Goal: Task Accomplishment & Management: Use online tool/utility

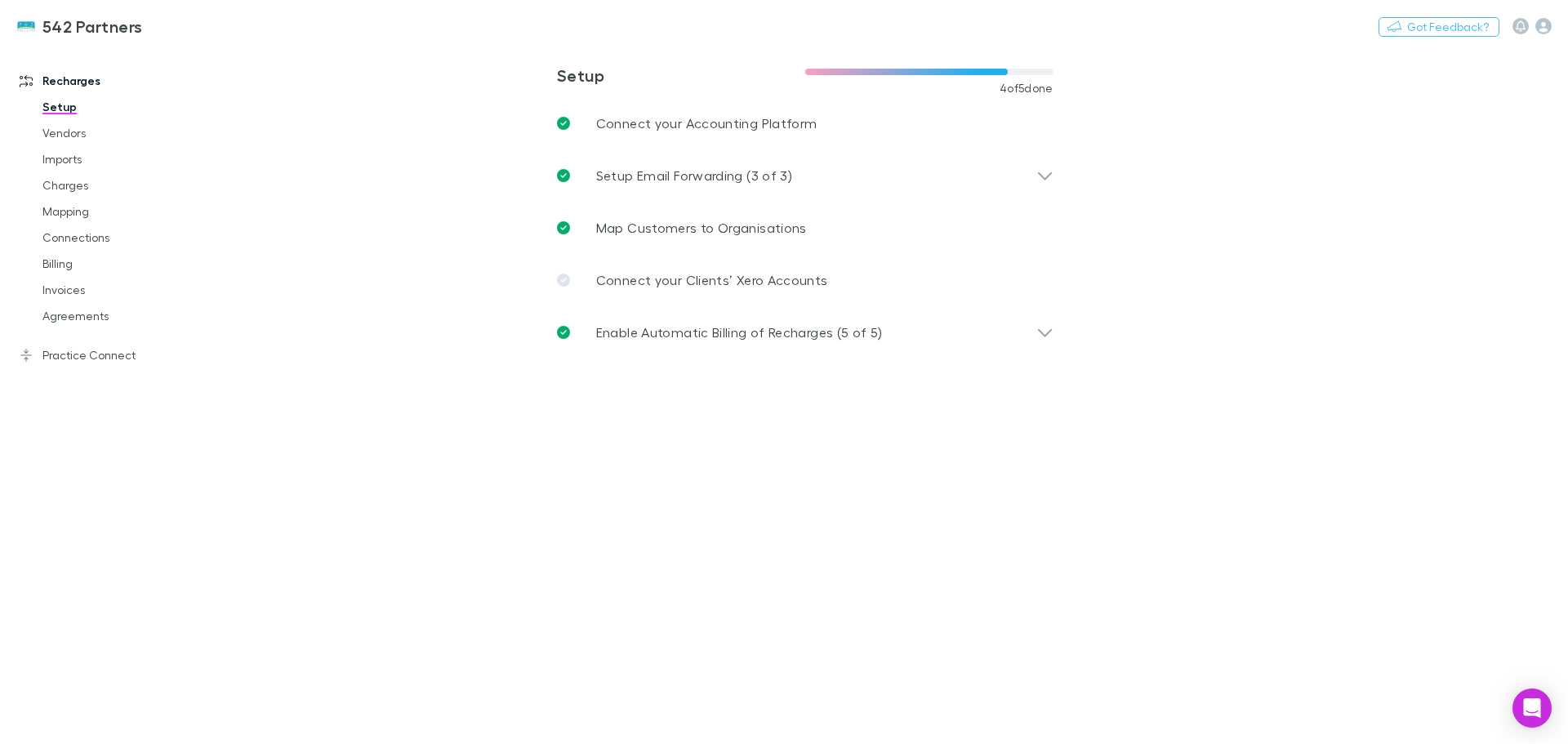
drag, startPoint x: 60, startPoint y: 285, endPoint x: 150, endPoint y: 264, distance: 92.4
click at [60, 285] on link "Invoices" at bounding box center [123, 289] width 195 height 26
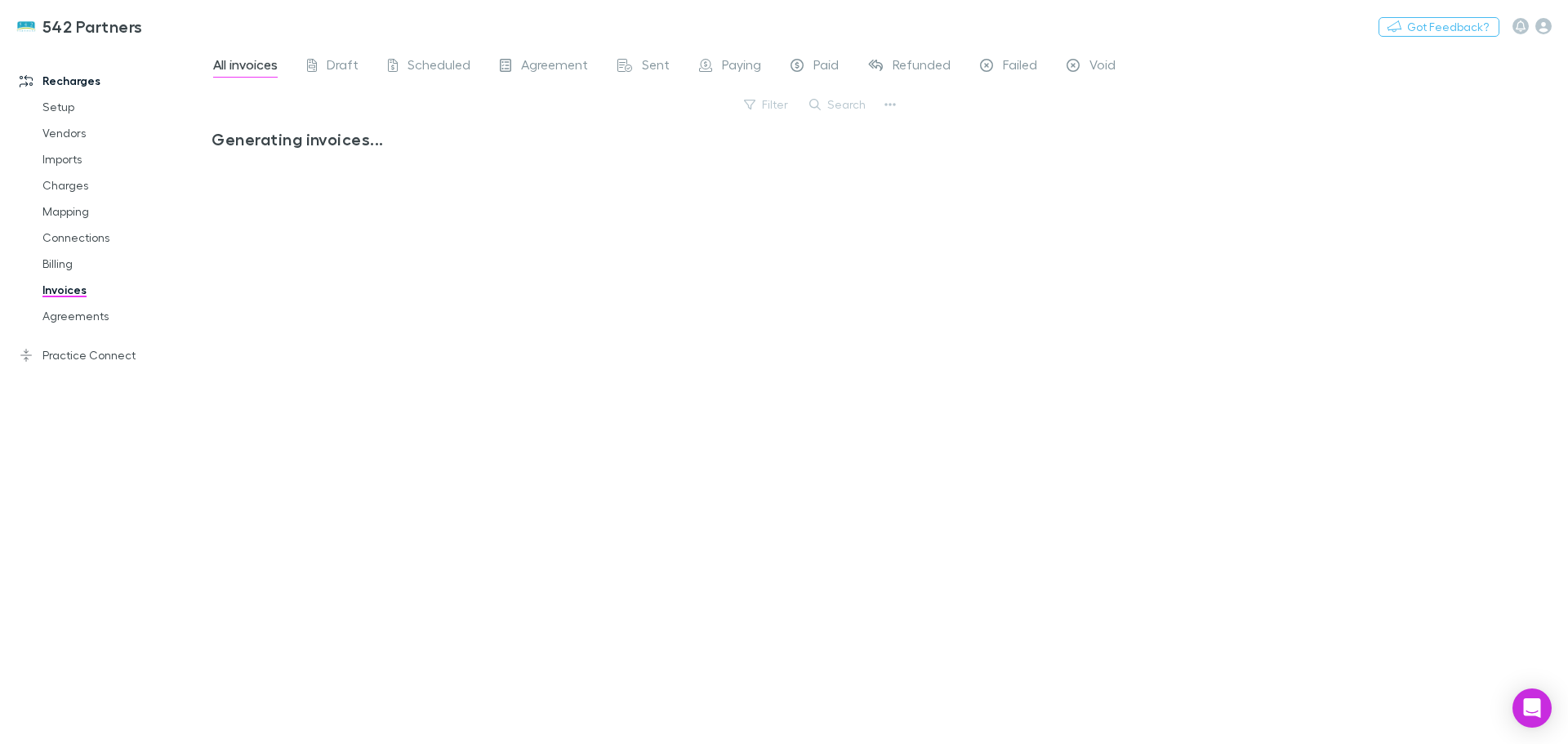
click at [60, 209] on link "Mapping" at bounding box center [123, 211] width 195 height 26
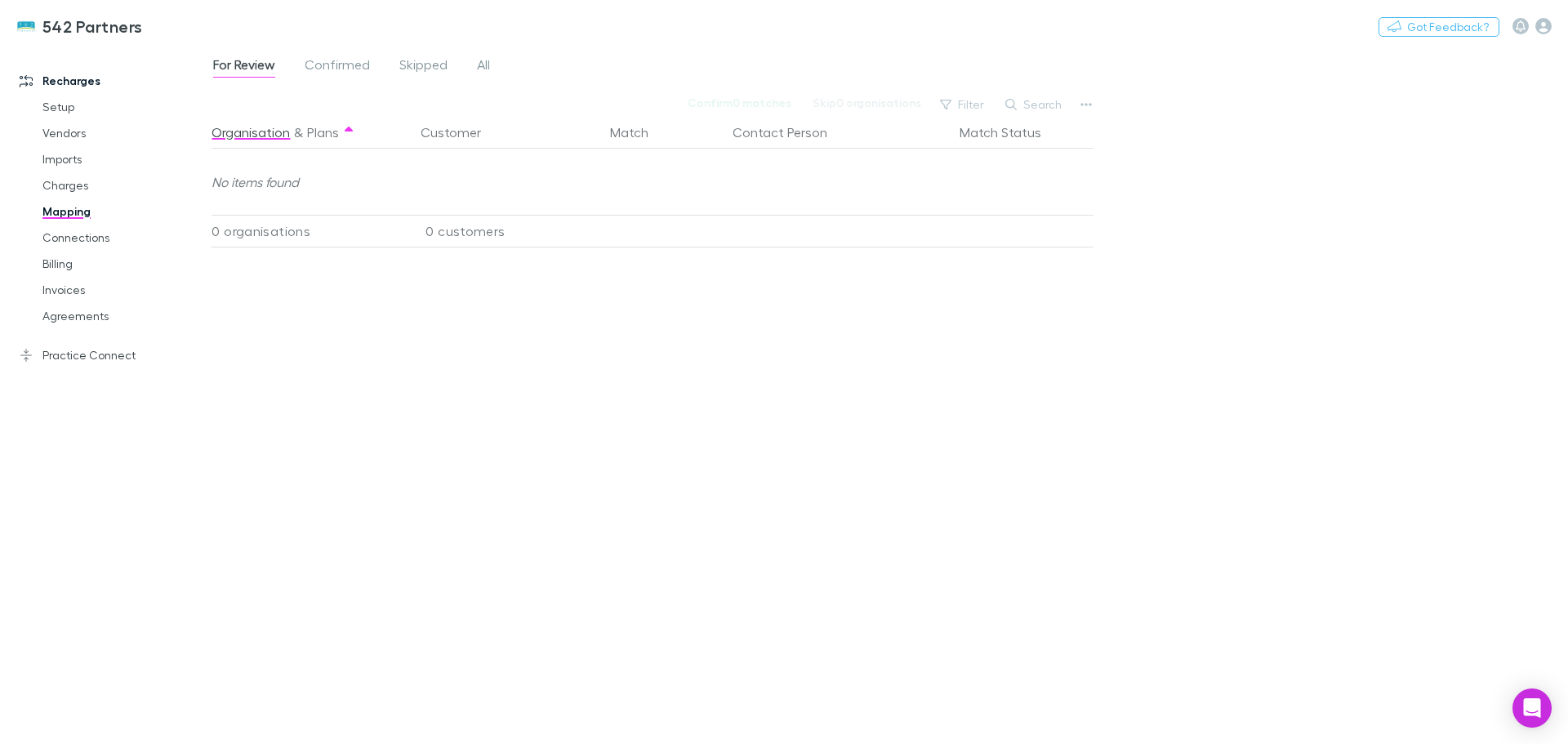
click at [1045, 104] on button "Search" at bounding box center [1034, 104] width 75 height 20
type input "*****"
click at [1107, 328] on div "For Review Confirmed Skipped All Confirm 0 matches Skip 0 organisations Filter …" at bounding box center [889, 394] width 1356 height 699
click at [1012, 104] on input "*****" at bounding box center [1006, 105] width 82 height 23
click at [485, 62] on span "All" at bounding box center [483, 67] width 13 height 21
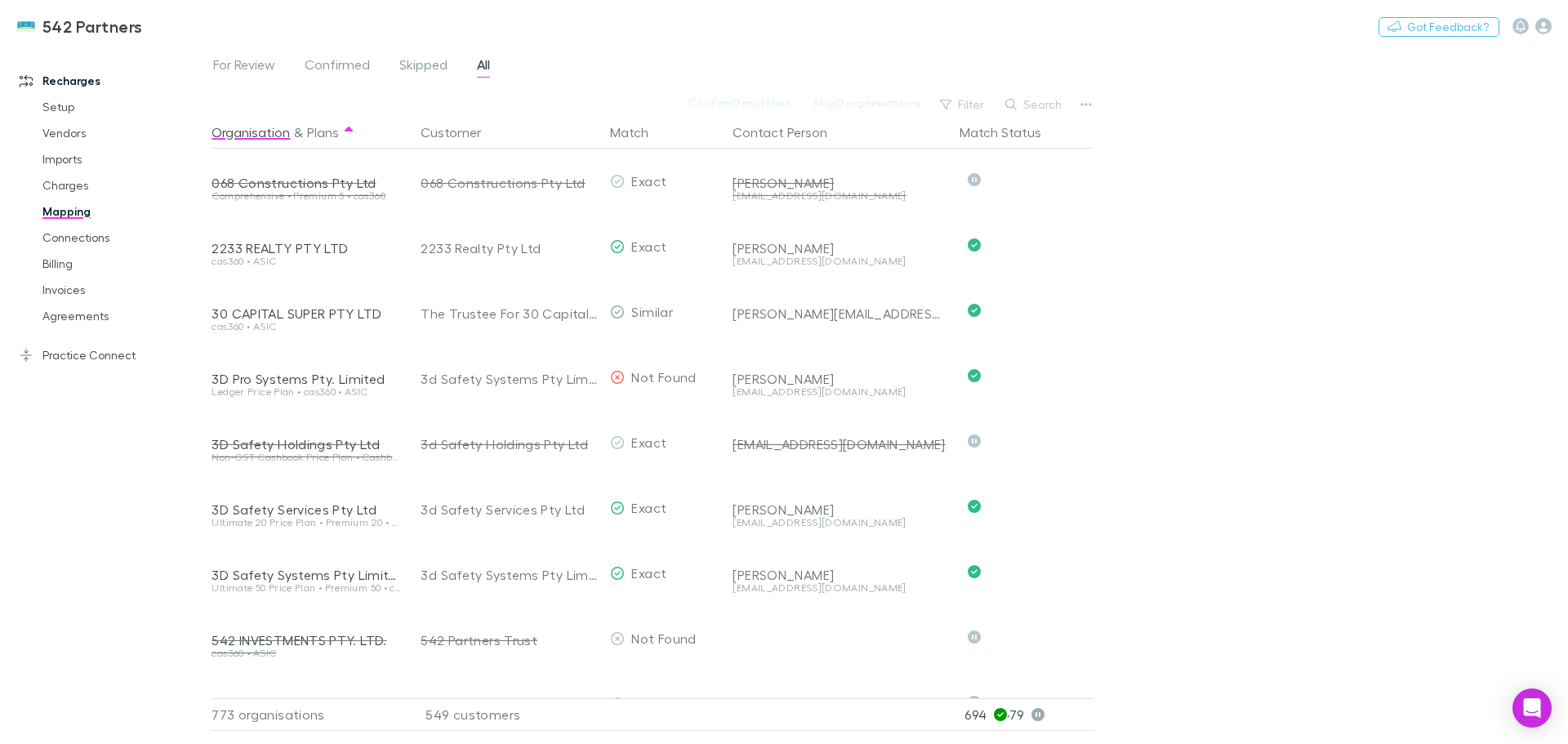
click at [1017, 97] on button "Search" at bounding box center [1034, 104] width 75 height 20
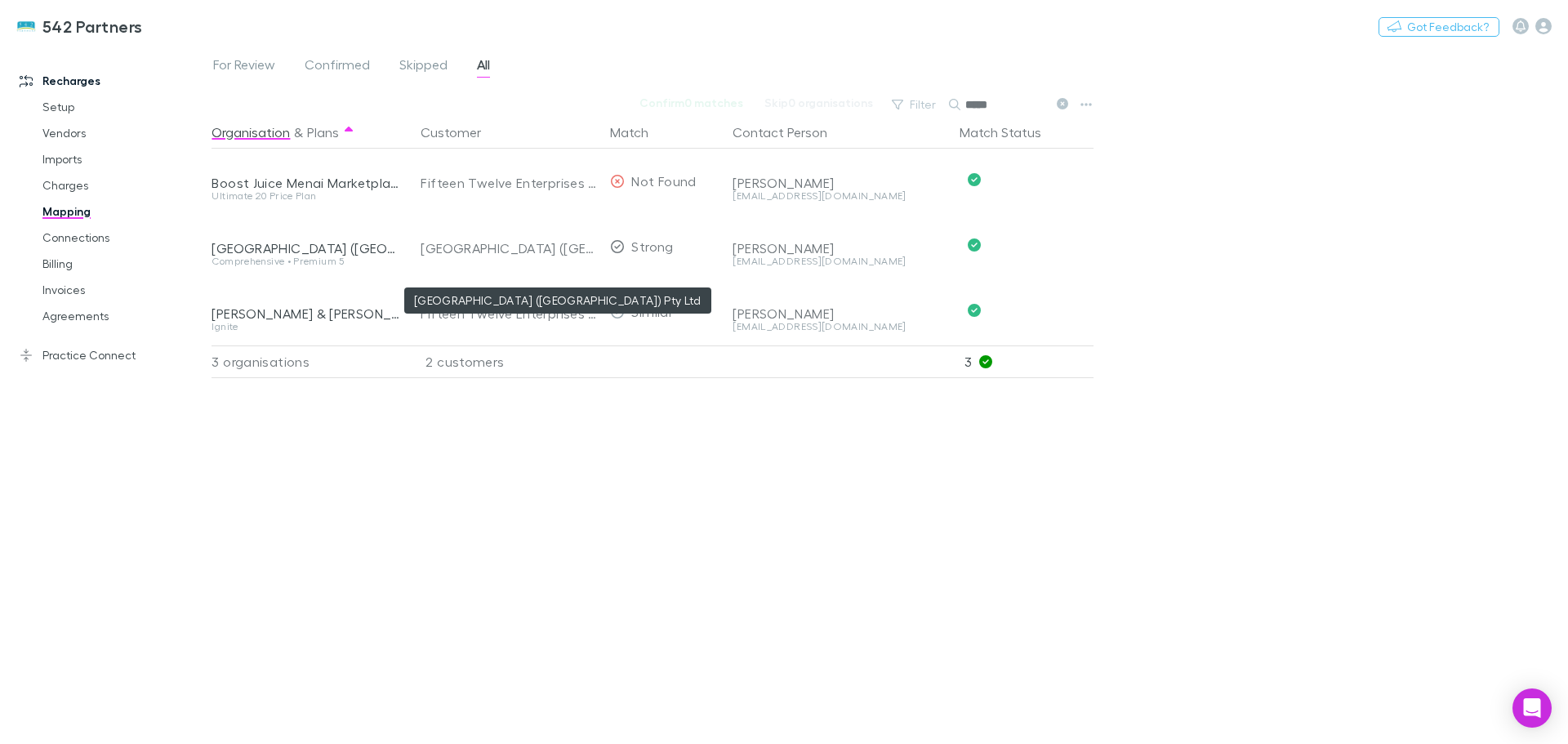
type input "*****"
click at [544, 241] on div "[GEOGRAPHIC_DATA] ([GEOGRAPHIC_DATA]) Pty Ltd" at bounding box center [509, 247] width 176 height 65
click at [885, 259] on div "[EMAIL_ADDRESS][DOMAIN_NAME]" at bounding box center [840, 261] width 214 height 10
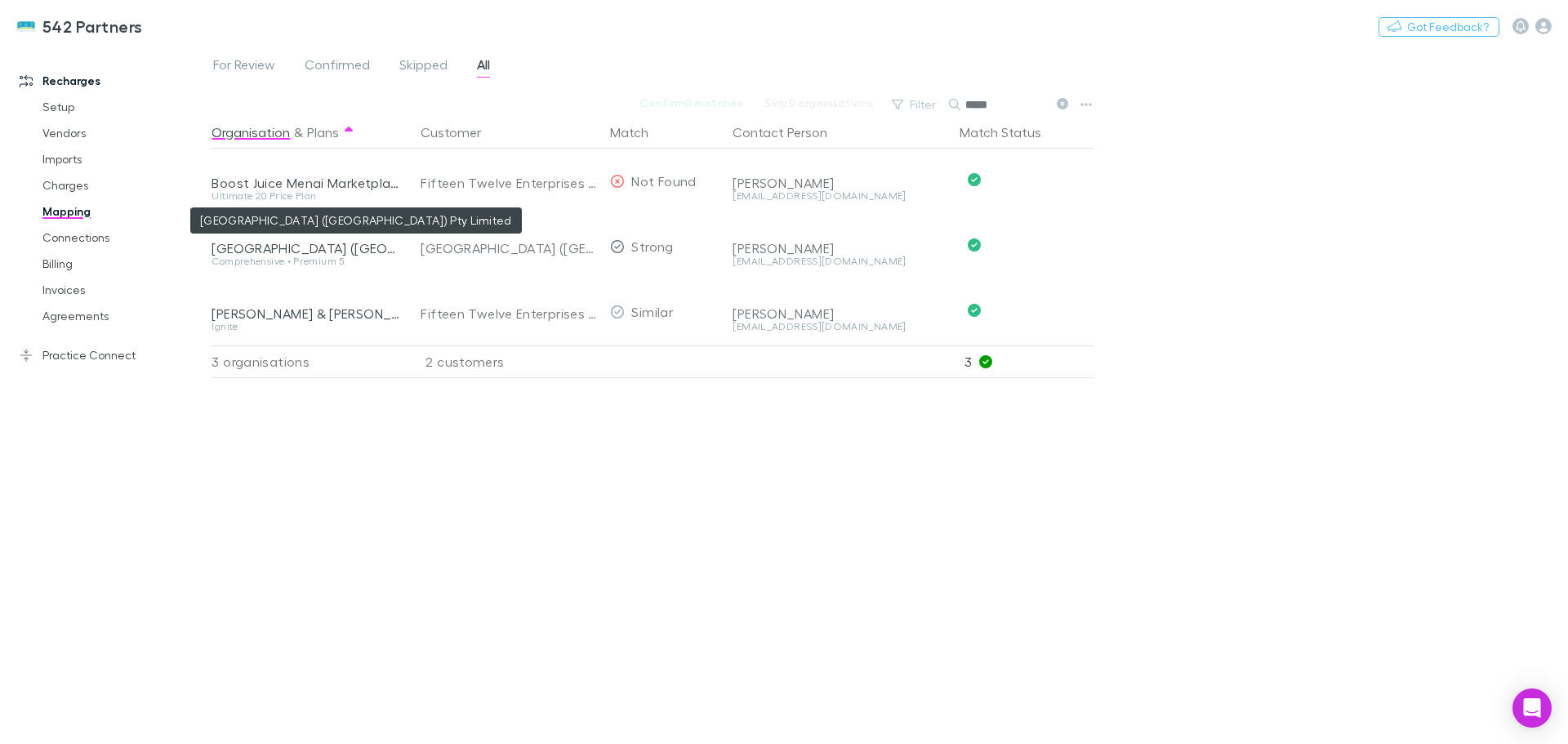
click at [326, 252] on div "[GEOGRAPHIC_DATA] ([GEOGRAPHIC_DATA]) Pty Limited" at bounding box center [306, 248] width 189 height 16
click at [779, 250] on div "[PERSON_NAME]" at bounding box center [840, 248] width 214 height 16
click at [1090, 105] on icon "button" at bounding box center [1086, 104] width 12 height 13
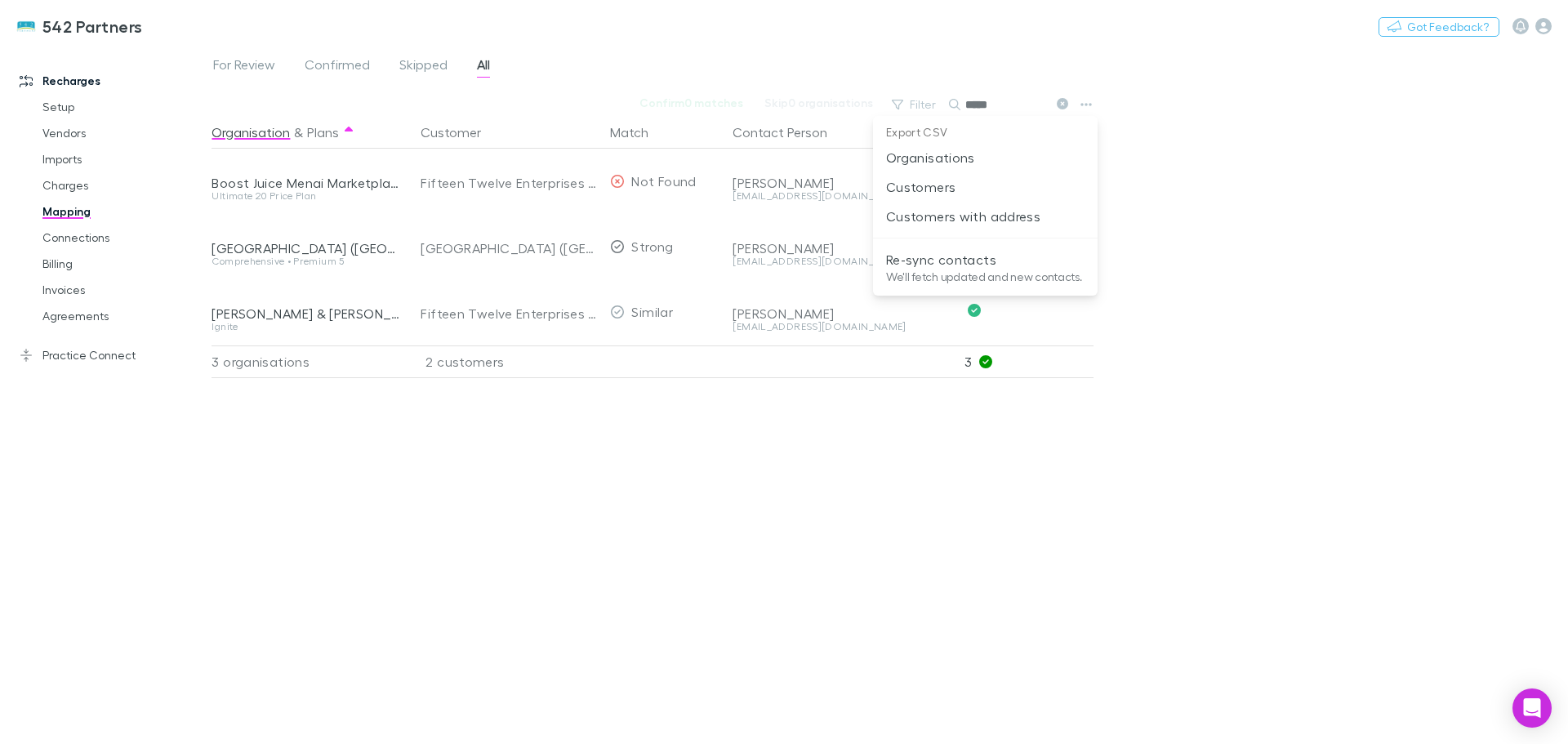
click at [959, 271] on p "We'll fetch updated and new contacts." at bounding box center [985, 277] width 198 height 15
click at [1210, 220] on div "For Review Confirmed Skipped All Re-syncing contacts... Confirm 0 matches Skip …" at bounding box center [889, 394] width 1356 height 699
click at [55, 321] on link "Agreements" at bounding box center [123, 316] width 195 height 26
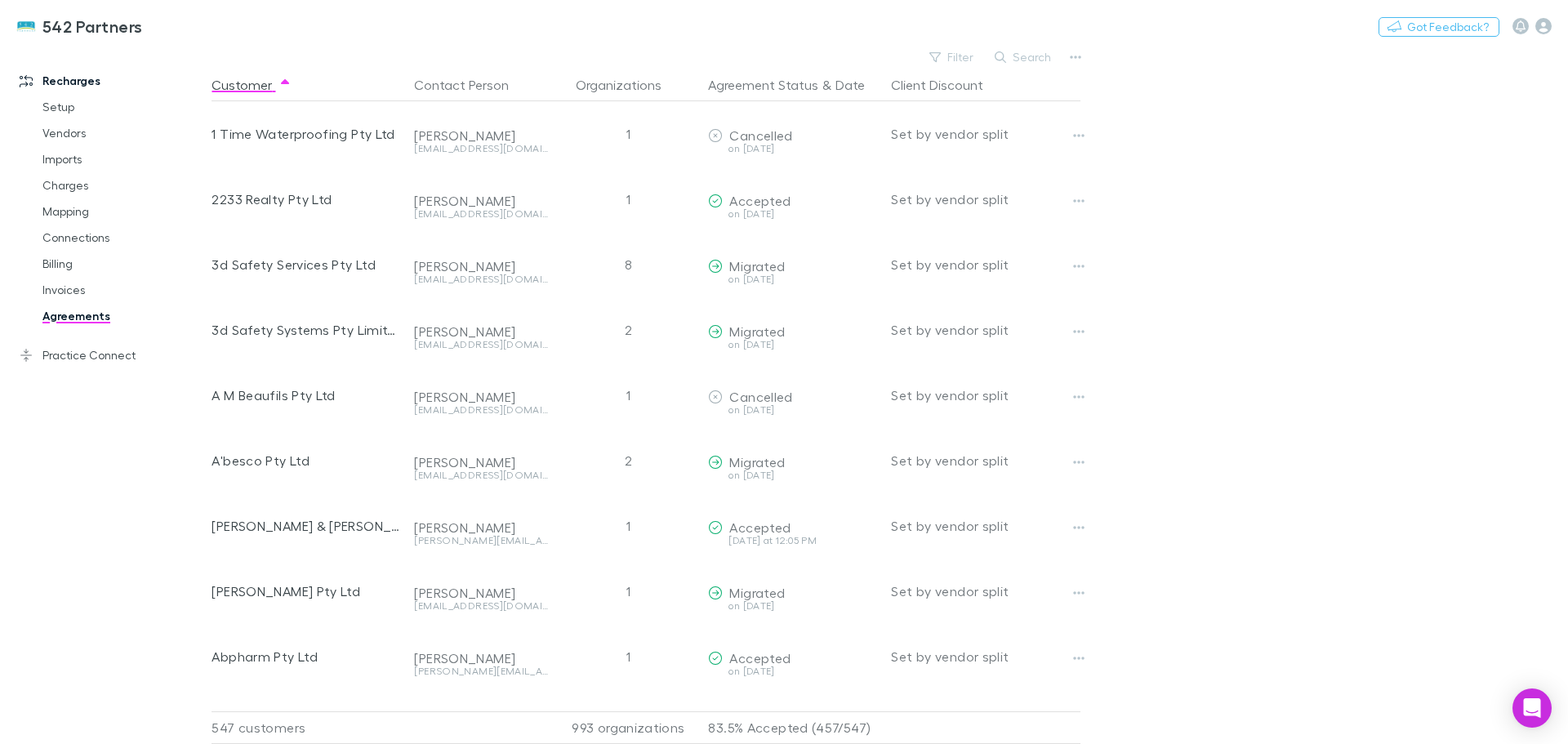
click at [1006, 61] on icon "button" at bounding box center [1000, 57] width 12 height 12
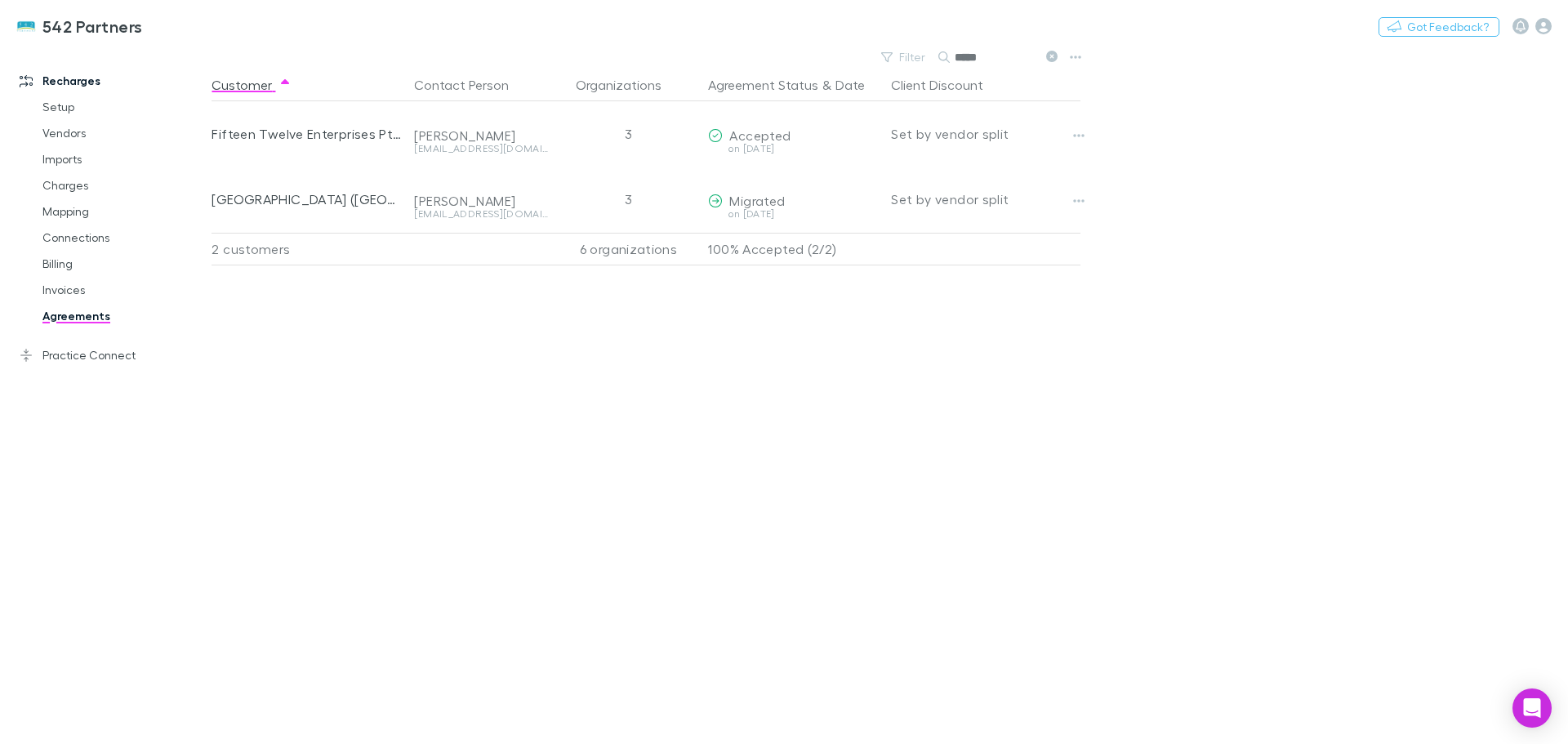
type input "*****"
click at [1079, 196] on icon "button" at bounding box center [1078, 201] width 12 height 13
click at [490, 205] on div at bounding box center [784, 372] width 1568 height 744
click at [370, 206] on div "[GEOGRAPHIC_DATA] ([GEOGRAPHIC_DATA]) Pty Ltd" at bounding box center [306, 198] width 189 height 65
click at [302, 199] on div "[GEOGRAPHIC_DATA] ([GEOGRAPHIC_DATA]) Pty Ltd" at bounding box center [306, 198] width 189 height 65
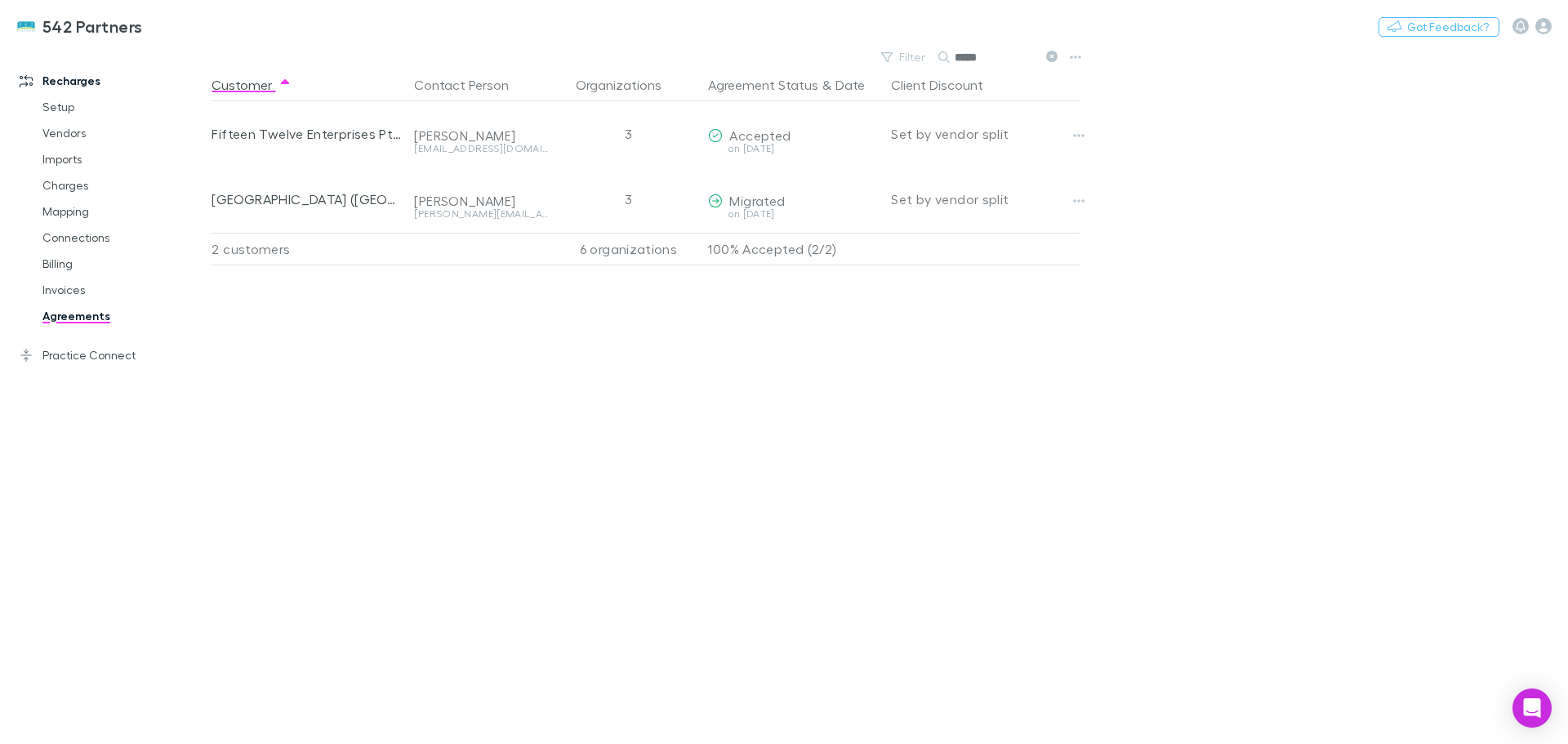
click at [67, 207] on link "Mapping" at bounding box center [123, 211] width 195 height 26
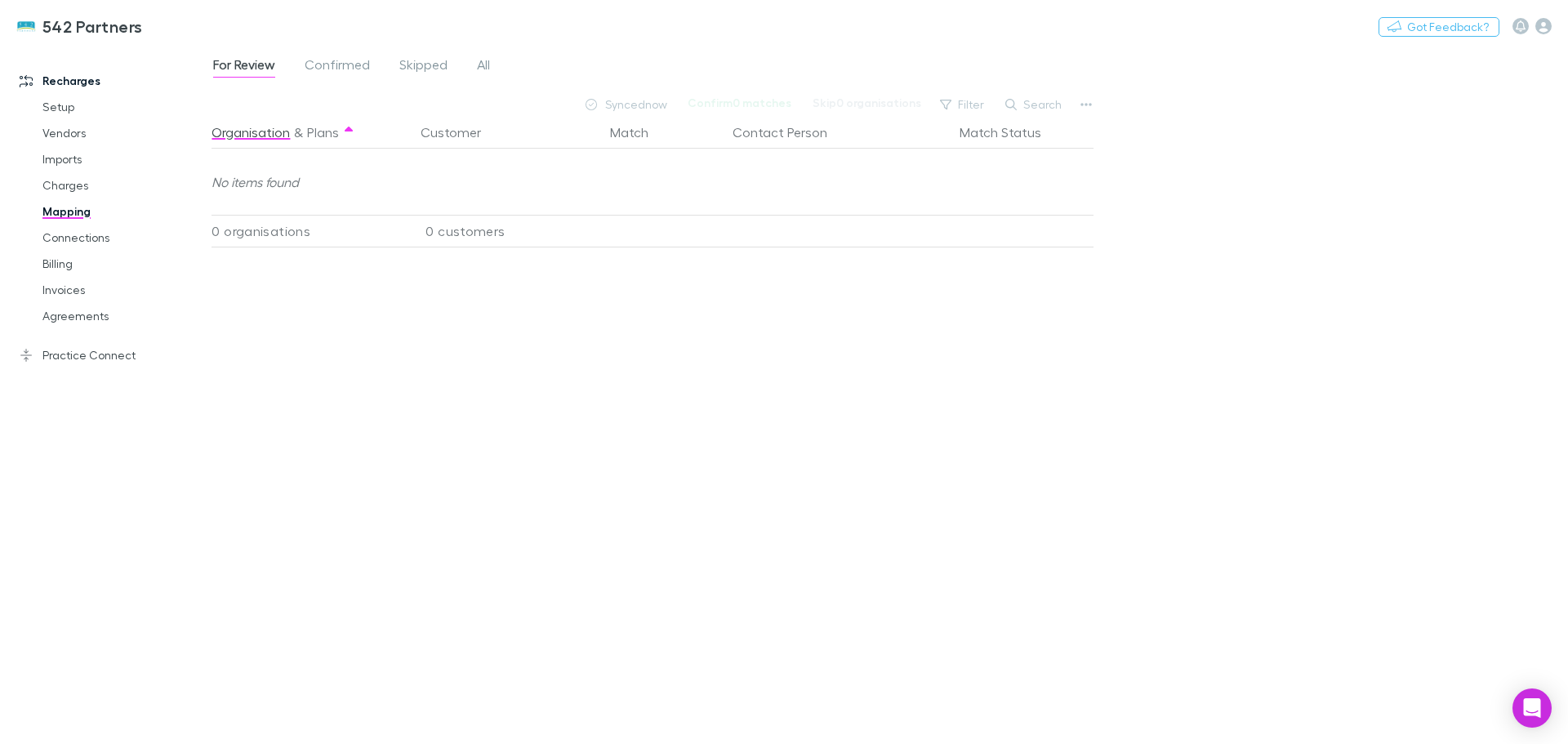
click at [482, 59] on span "All" at bounding box center [483, 67] width 13 height 21
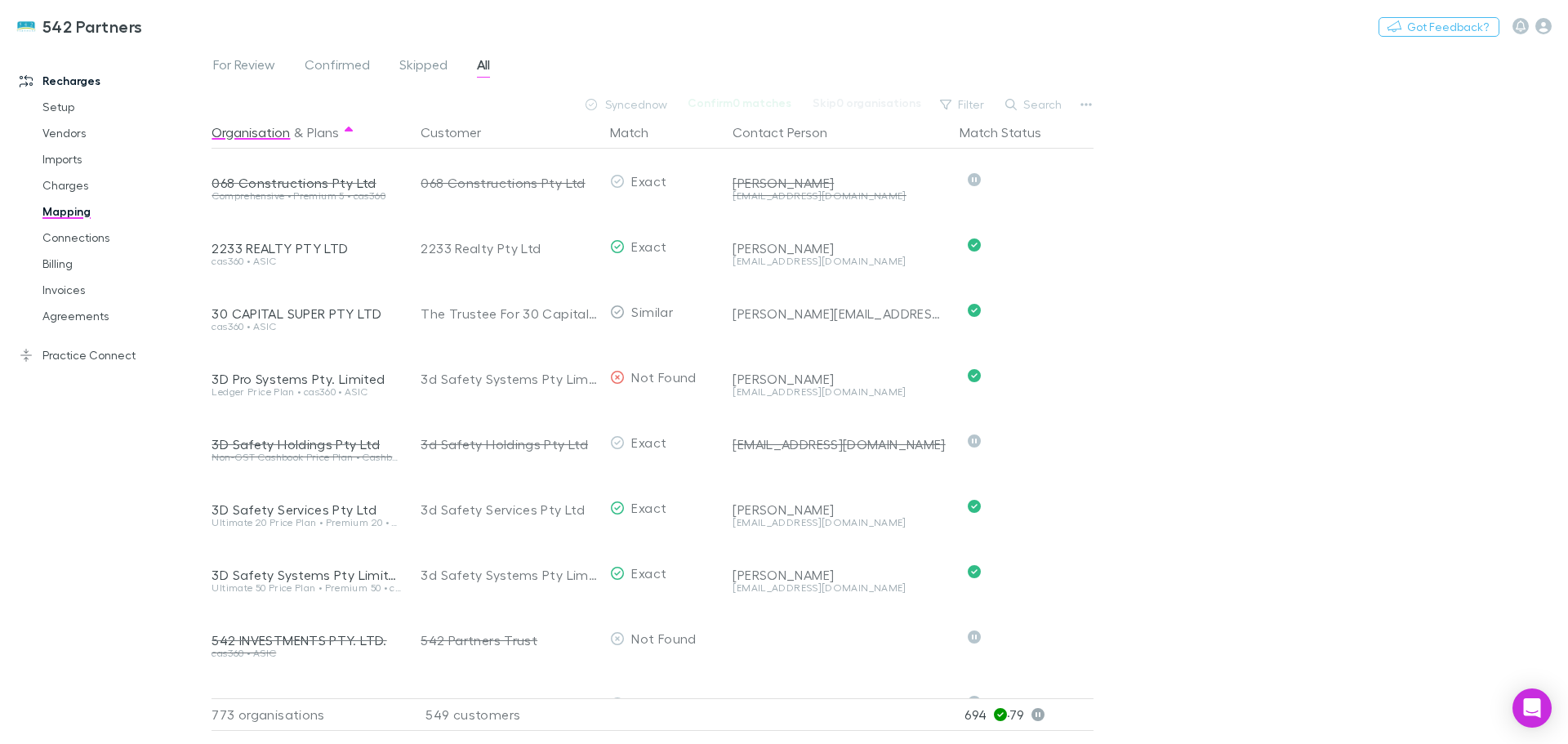
click at [1089, 94] on button "button" at bounding box center [1086, 105] width 23 height 23
drag, startPoint x: 1276, startPoint y: 182, endPoint x: 1143, endPoint y: 114, distance: 149.4
click at [1273, 176] on div at bounding box center [784, 372] width 1568 height 744
click at [1038, 103] on button "Search" at bounding box center [1034, 104] width 75 height 20
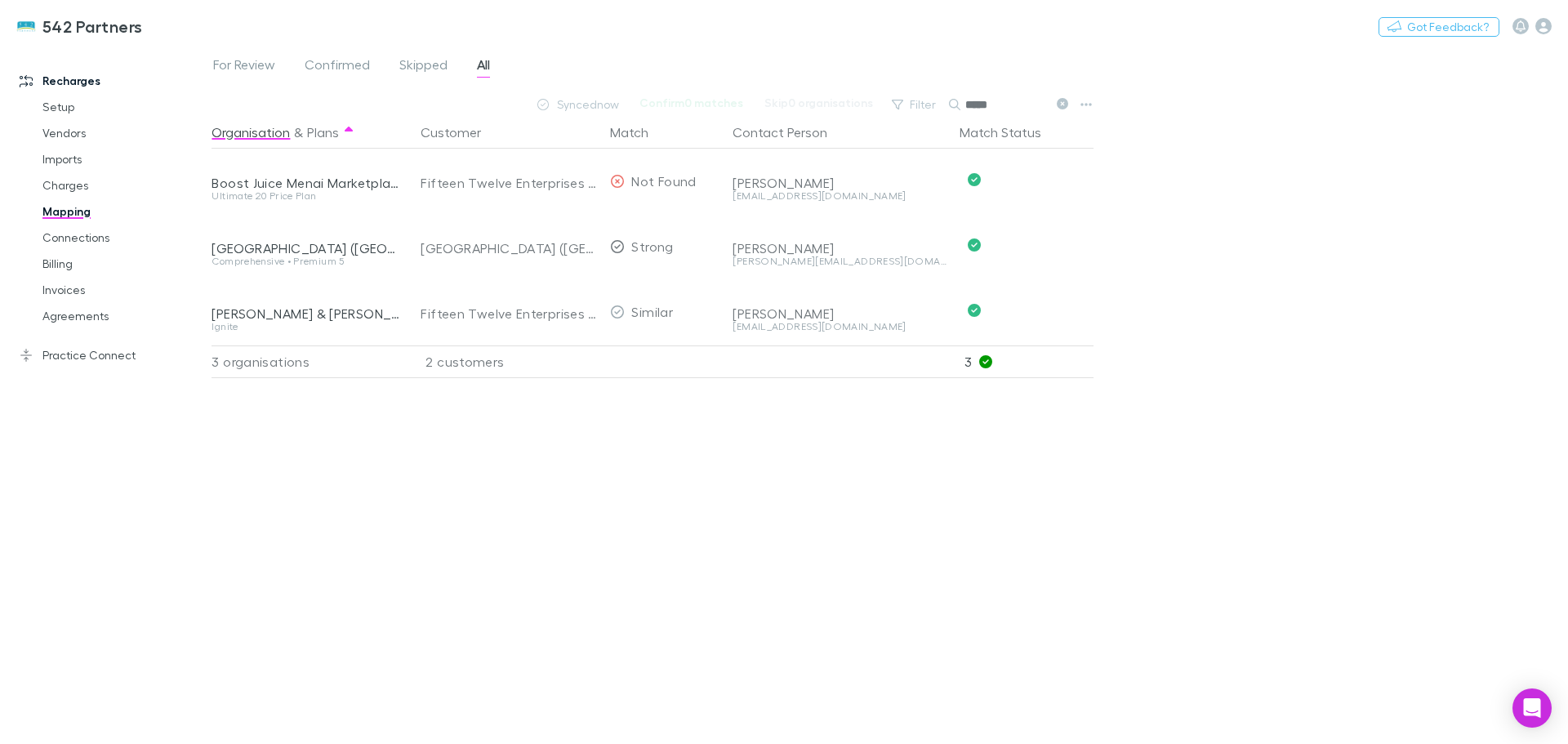
click at [1247, 232] on div "For Review Confirmed Skipped All Synced now Confirm 0 matches Skip 0 organisati…" at bounding box center [889, 394] width 1356 height 699
click at [946, 105] on div "Filter Search *****" at bounding box center [978, 105] width 191 height 23
click at [969, 103] on input "*****" at bounding box center [1006, 105] width 82 height 23
drag, startPoint x: 997, startPoint y: 103, endPoint x: 969, endPoint y: 105, distance: 28.1
click at [969, 105] on input "*****" at bounding box center [1006, 105] width 82 height 23
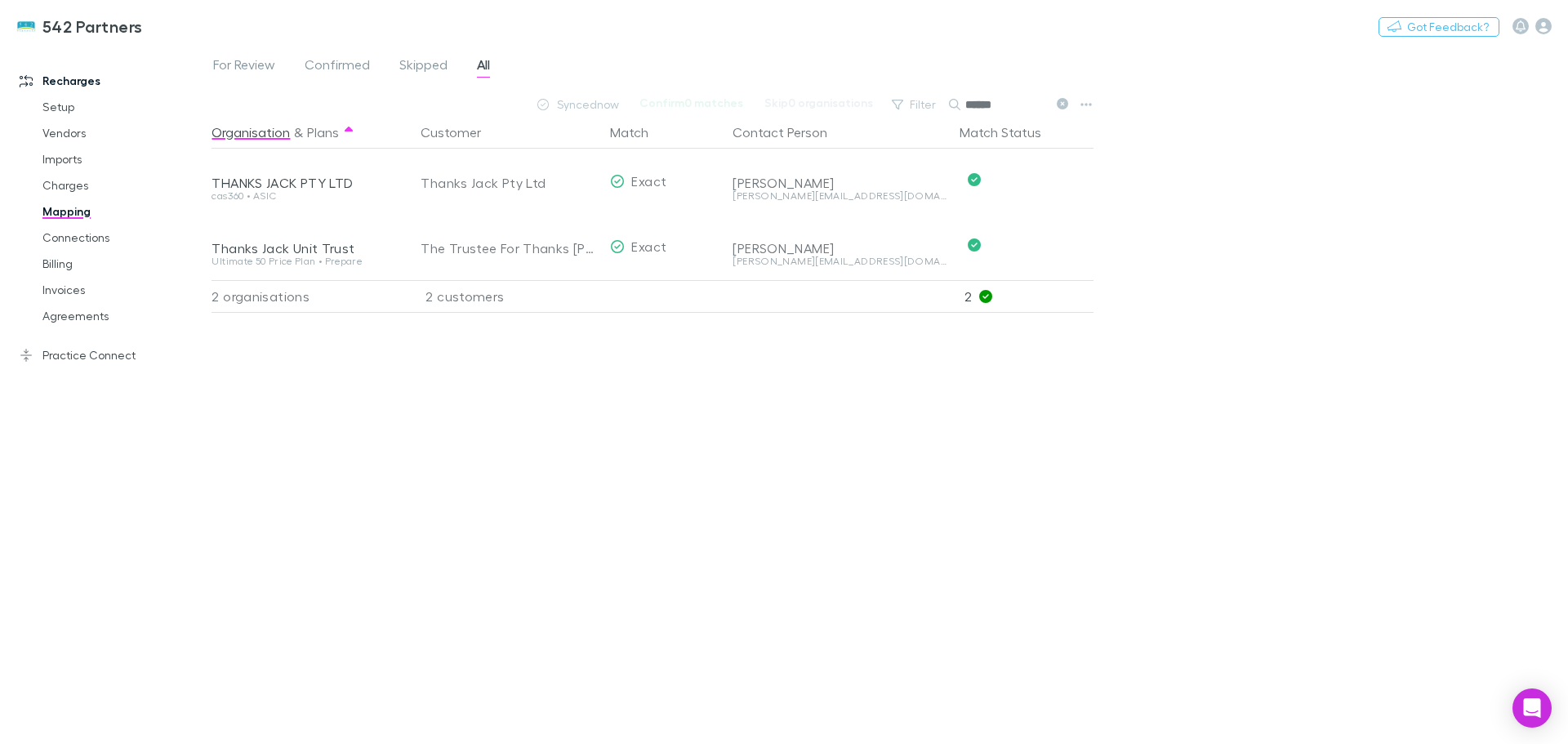
type input "******"
drag, startPoint x: 1164, startPoint y: 307, endPoint x: 1111, endPoint y: 323, distance: 55.4
click at [1158, 307] on div "For Review Confirmed Skipped All Synced now Confirm 0 matches Skip 0 organisati…" at bounding box center [889, 394] width 1356 height 699
drag, startPoint x: 253, startPoint y: 454, endPoint x: 376, endPoint y: 422, distance: 127.1
click at [257, 454] on div "Organisation & Plans Customer Match Contact Person Match Status THANKS [PERSON_…" at bounding box center [655, 423] width 886 height 615
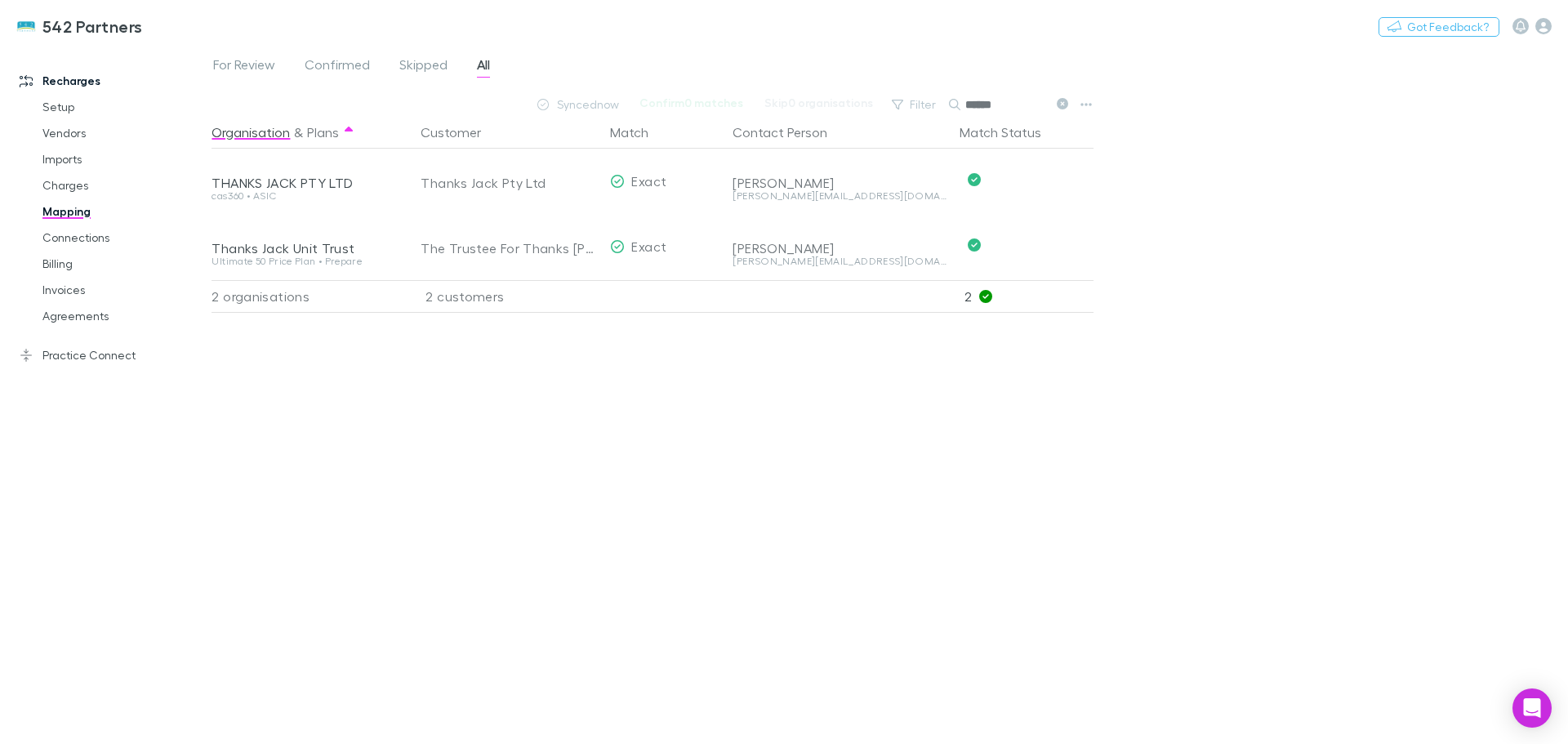
drag, startPoint x: 569, startPoint y: 447, endPoint x: 534, endPoint y: 420, distance: 44.2
click at [564, 444] on div "Organisation & Plans Customer Match Contact Person Match Status THANKS [PERSON_…" at bounding box center [655, 423] width 886 height 615
click at [1326, 230] on div "For Review Confirmed Skipped All Synced now Confirm 0 matches Skip 0 organisati…" at bounding box center [889, 394] width 1356 height 699
click at [335, 455] on div "Organisation & Plans Customer Match Contact Person Match Status THANKS [PERSON_…" at bounding box center [655, 423] width 886 height 615
click at [240, 55] on link "For Review" at bounding box center [244, 67] width 65 height 26
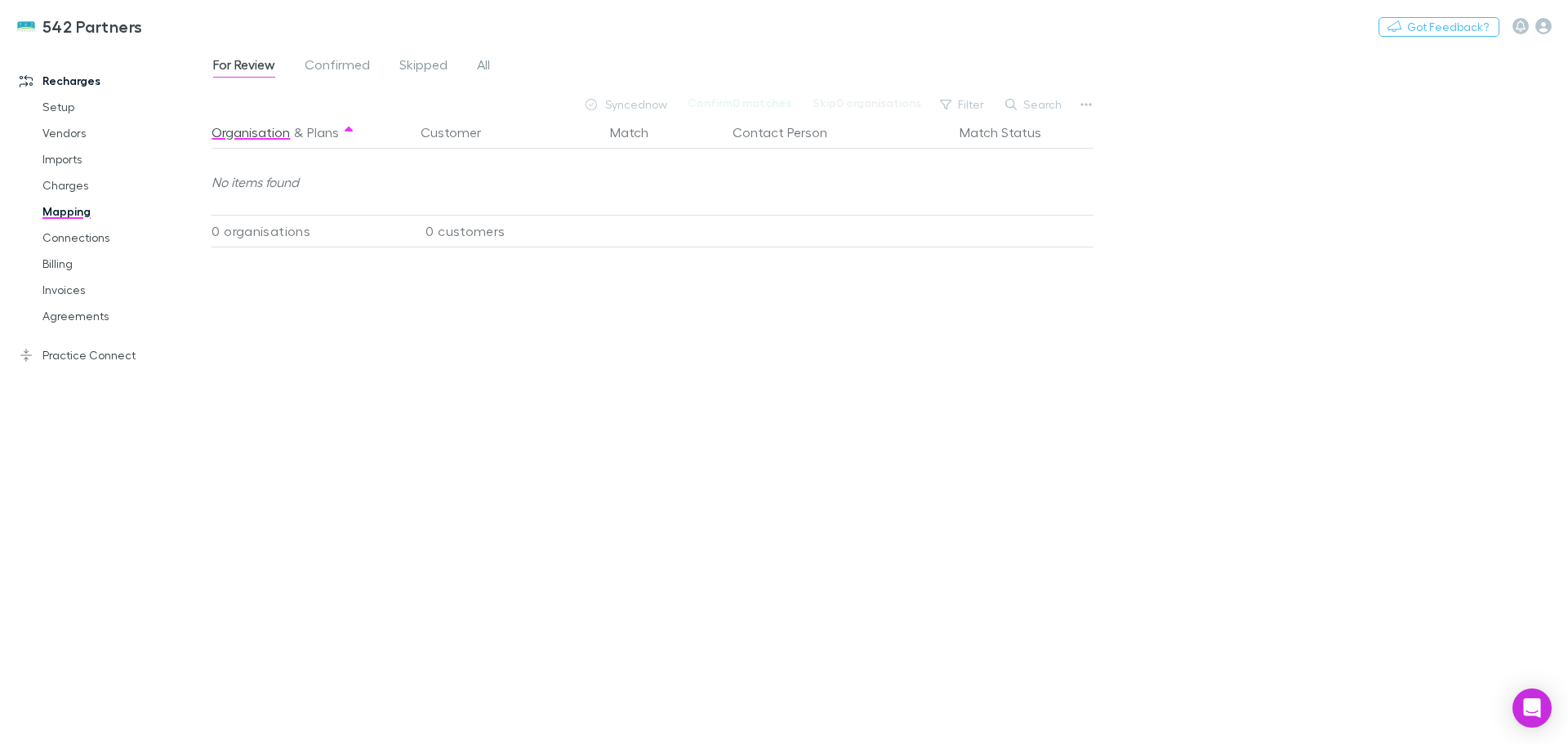
click at [274, 373] on div "Organisation & Plans Customer Match Contact Person Match Status No items found …" at bounding box center [655, 423] width 886 height 615
drag, startPoint x: 1369, startPoint y: 192, endPoint x: 1176, endPoint y: 1, distance: 271.5
click at [1350, 174] on div "For Review Confirmed Skipped All Synced now Confirm 0 matches Skip 0 organisati…" at bounding box center [889, 394] width 1356 height 699
click at [1244, 166] on div "For Review Confirmed Skipped All Synced now Confirm 0 matches Skip 0 organisati…" at bounding box center [889, 394] width 1356 height 699
